Goal: Find specific page/section: Find specific page/section

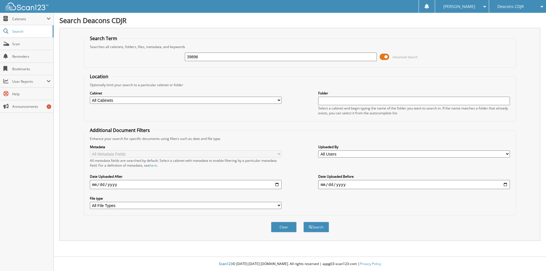
type input "39896"
click at [303, 222] on button "Search" at bounding box center [316, 227] width 26 height 11
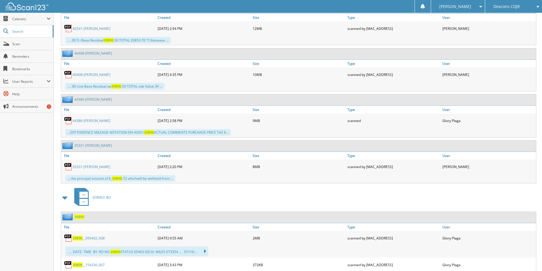
scroll to position [483, 0]
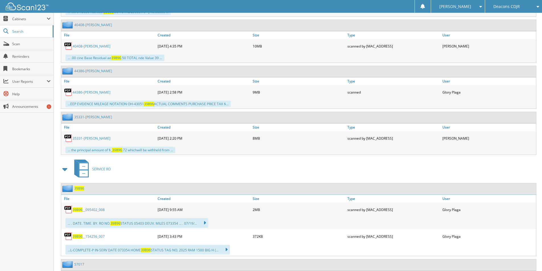
click at [78, 235] on span "39896" at bounding box center [78, 236] width 10 height 5
click at [73, 214] on div "39896 __095402_008" at bounding box center [108, 209] width 95 height 11
click at [75, 209] on span "39896" at bounding box center [78, 209] width 10 height 5
